Goal: Task Accomplishment & Management: Complete application form

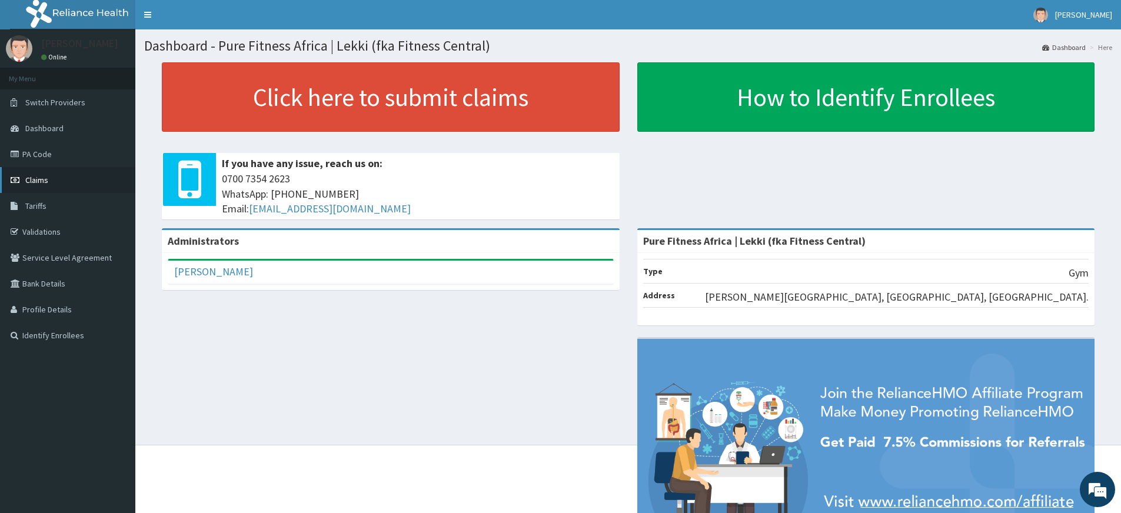
click at [66, 177] on link "Claims" at bounding box center [67, 180] width 135 height 26
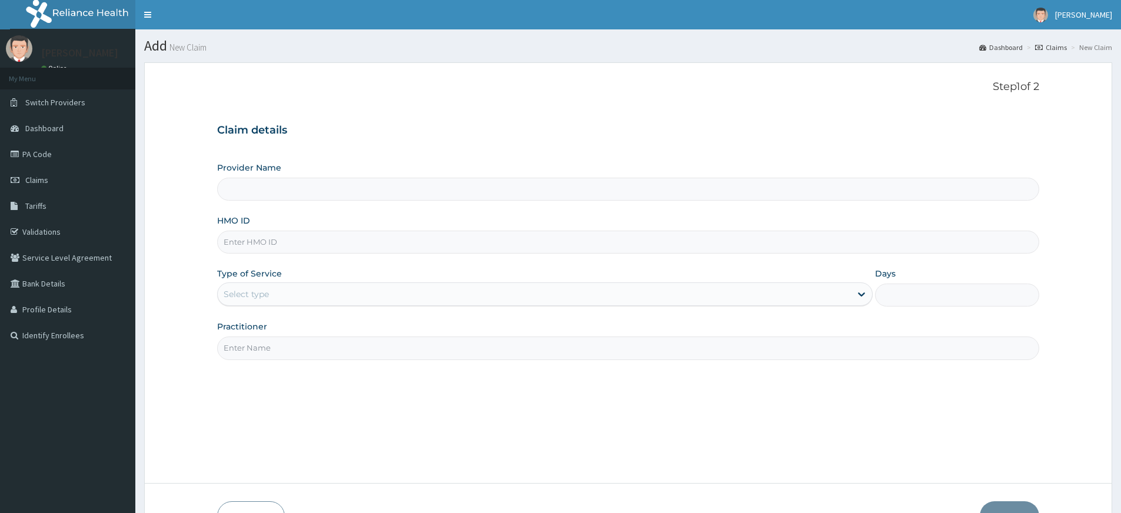
drag, startPoint x: 260, startPoint y: 347, endPoint x: 270, endPoint y: 360, distance: 16.8
click at [260, 347] on input "Practitioner" at bounding box center [628, 348] width 822 height 23
click at [305, 366] on div "Step 1 of 2 Claim details Provider Name HMO ID Type of Service Select type Days…" at bounding box center [628, 273] width 822 height 385
click at [291, 349] on input "Practitioner" at bounding box center [628, 348] width 822 height 23
type input "pure fitness africa"
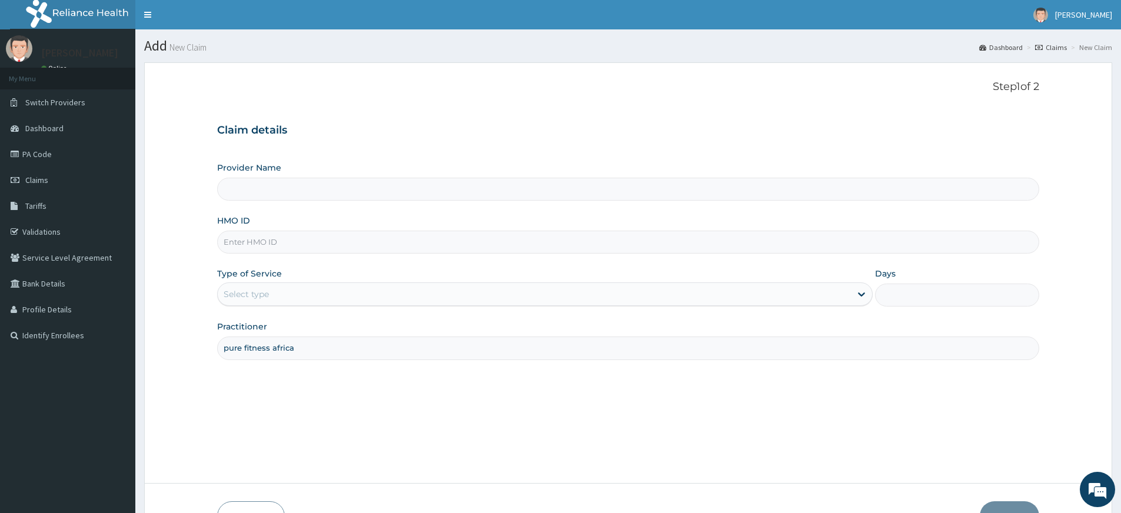
click at [274, 239] on input "HMO ID" at bounding box center [628, 242] width 822 height 23
type input "Pure Fitness Africa | Lekki (fka Fitness Central)"
type input "1"
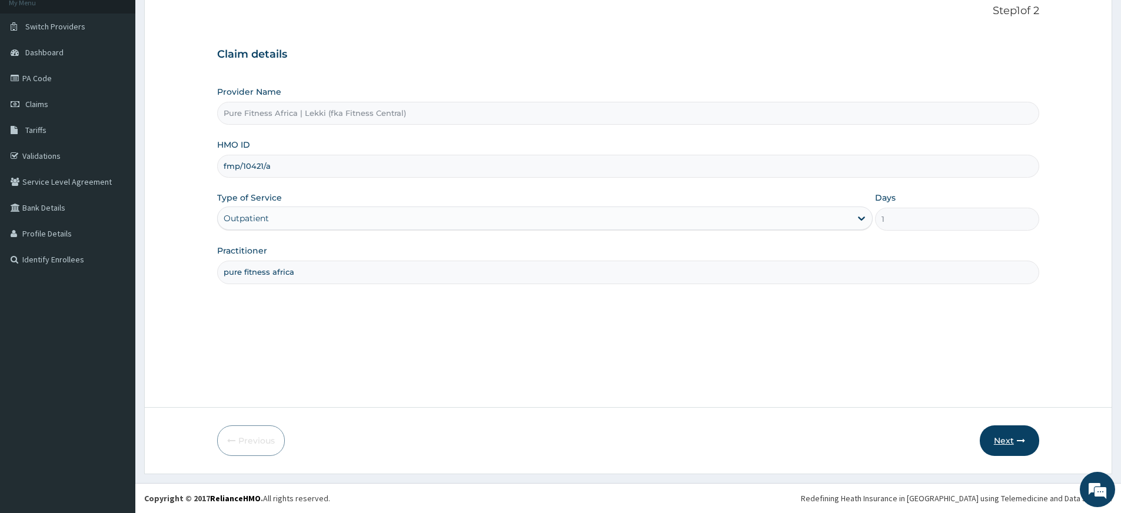
type input "fmp/10421/a"
click at [1004, 437] on button "Next" at bounding box center [1009, 440] width 59 height 31
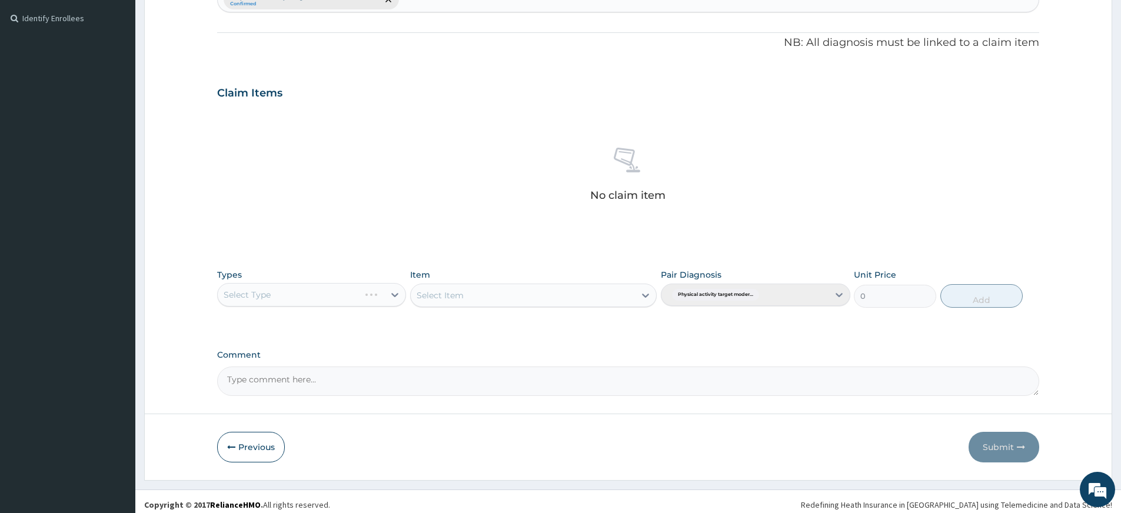
scroll to position [324, 0]
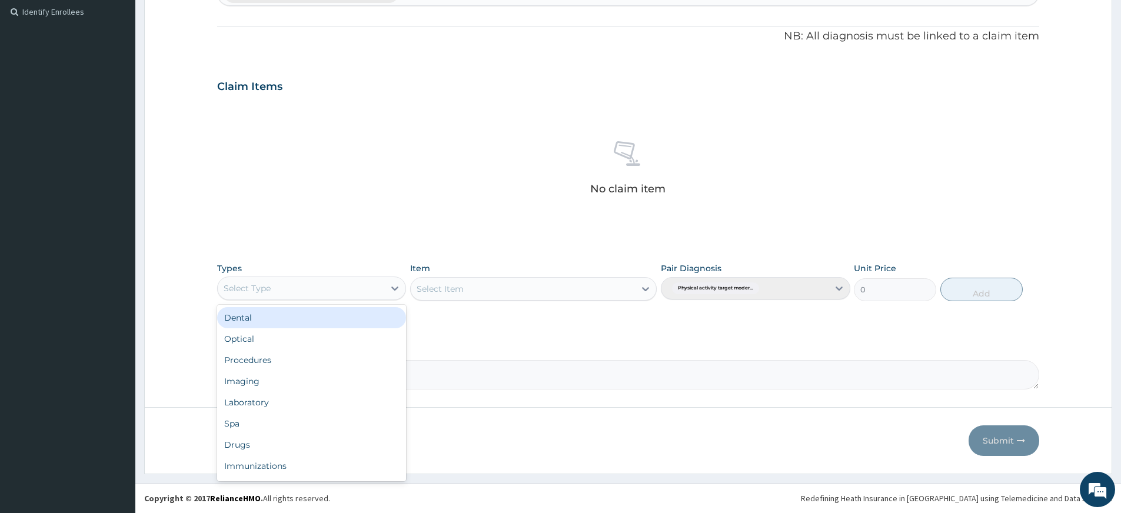
click at [369, 288] on div "Select Type" at bounding box center [301, 288] width 166 height 19
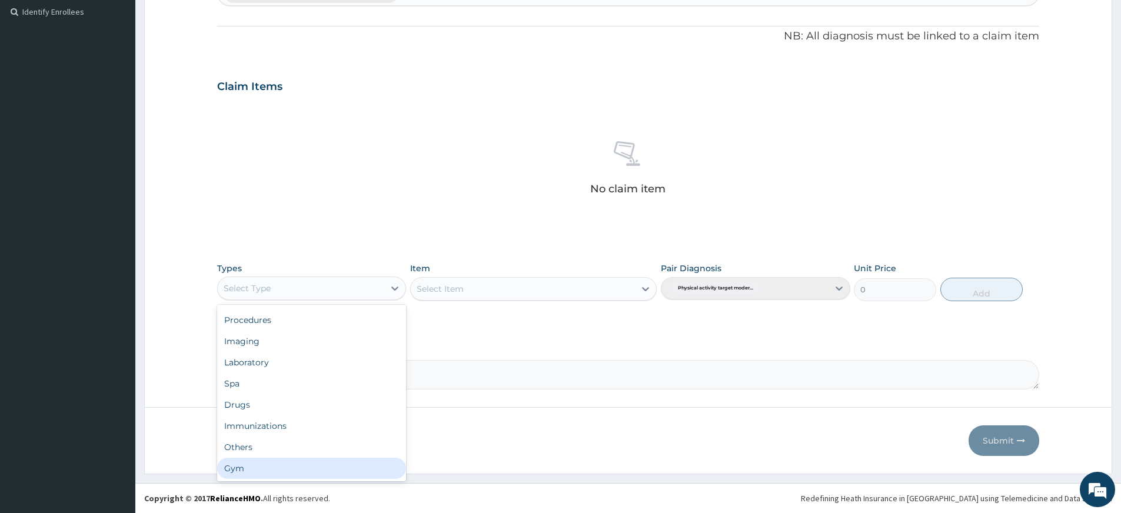
click at [339, 469] on div "Gym" at bounding box center [311, 468] width 189 height 21
click at [555, 288] on div "Select Item" at bounding box center [523, 288] width 224 height 19
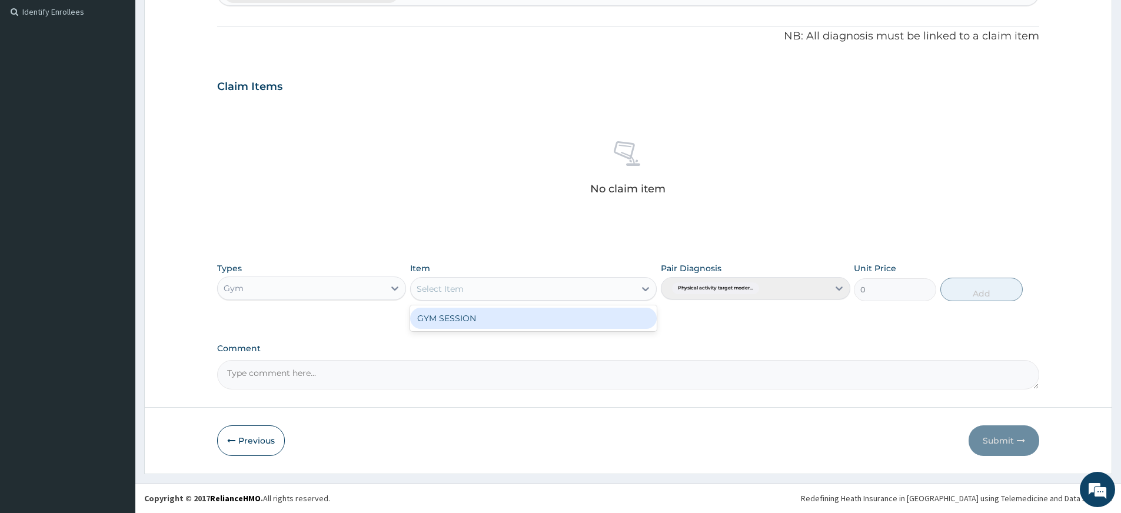
click at [554, 313] on div "GYM SESSION" at bounding box center [533, 318] width 246 height 21
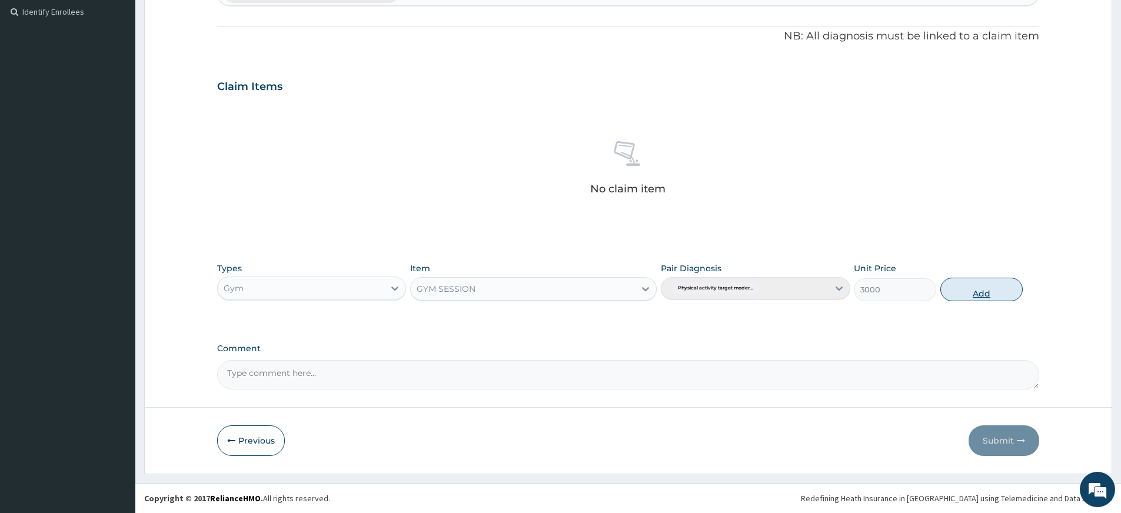
click at [951, 287] on button "Add" at bounding box center [981, 290] width 82 height 24
type input "0"
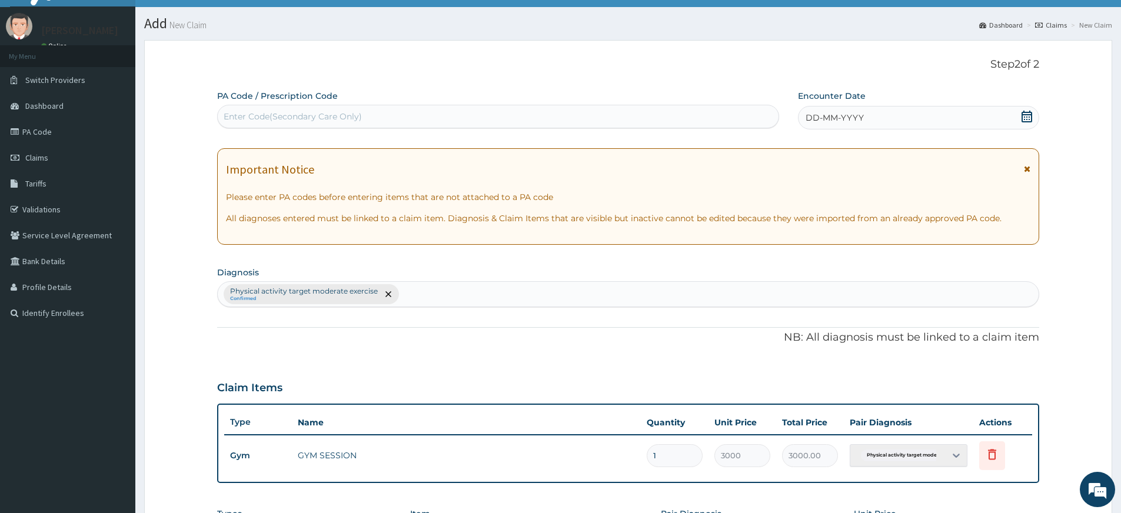
scroll to position [0, 0]
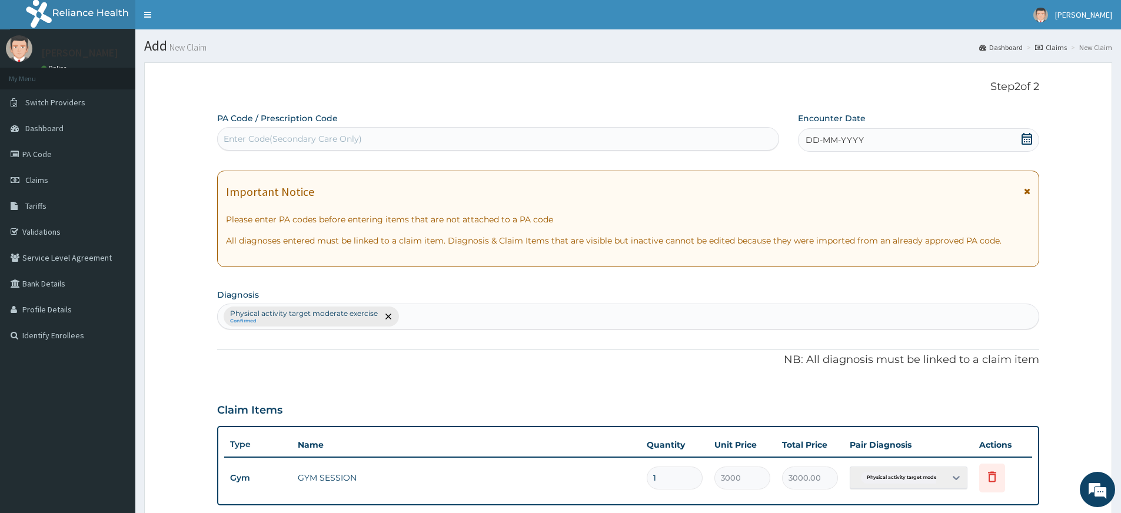
click at [822, 143] on span "DD-MM-YYYY" at bounding box center [834, 140] width 58 height 12
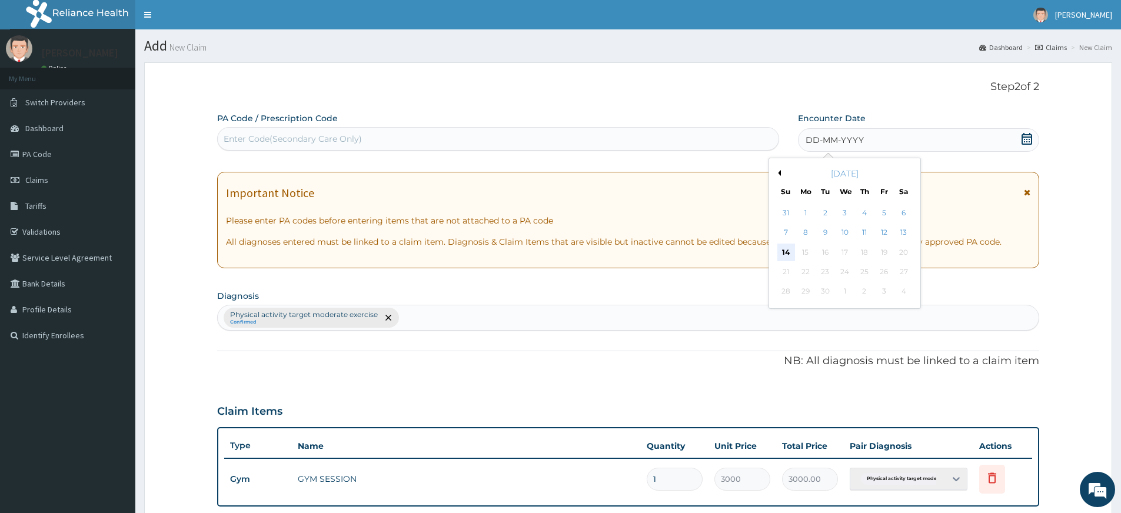
click at [779, 251] on div "14" at bounding box center [786, 253] width 18 height 18
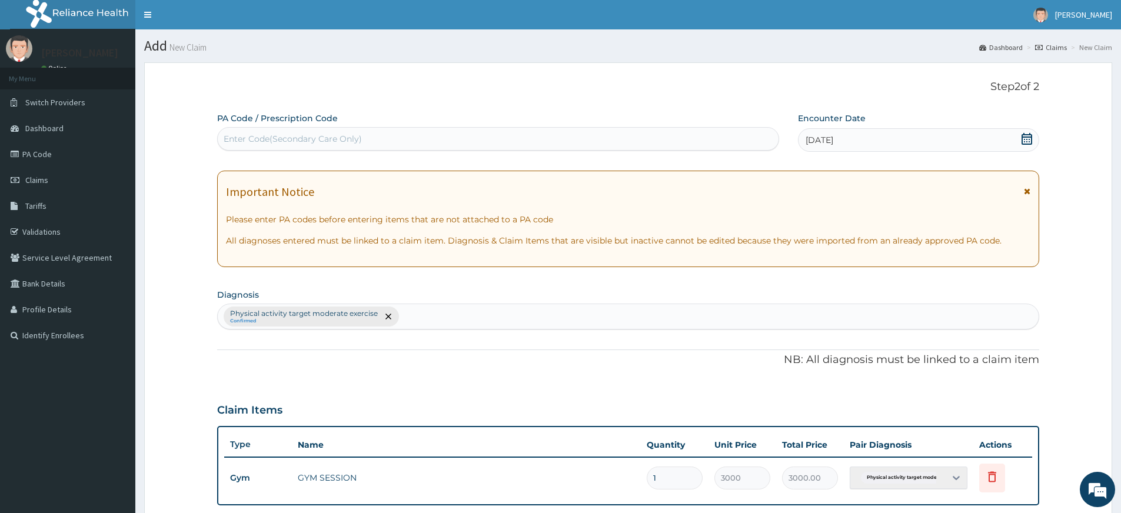
click at [712, 138] on div "Enter Code(Secondary Care Only)" at bounding box center [498, 138] width 561 height 19
type input "PA/6DB54A"
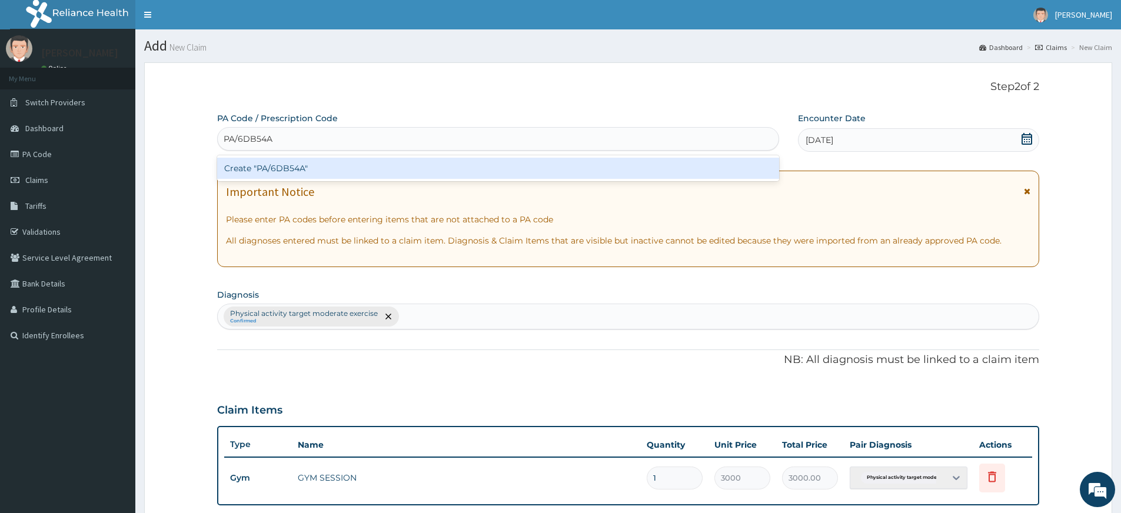
click at [694, 164] on div "Create "PA/6DB54A"" at bounding box center [498, 168] width 562 height 21
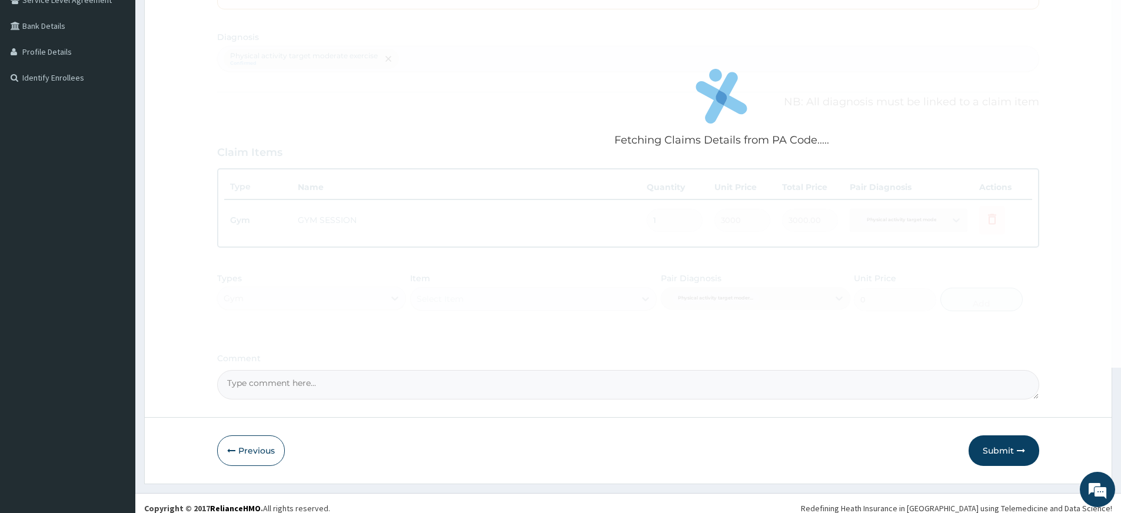
scroll to position [268, 0]
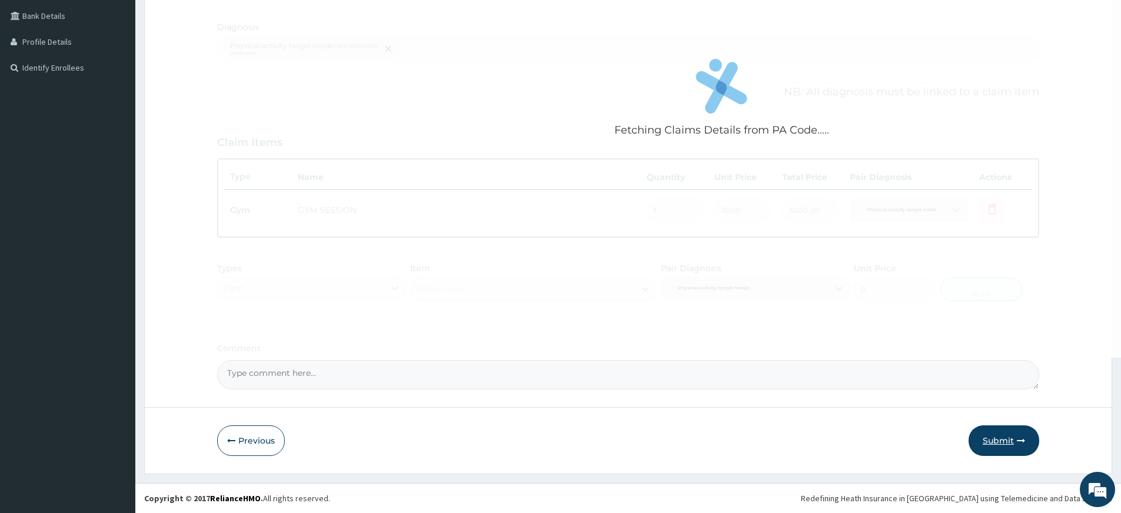
click at [1022, 446] on button "Submit" at bounding box center [1003, 440] width 71 height 31
